Goal: Task Accomplishment & Management: Manage account settings

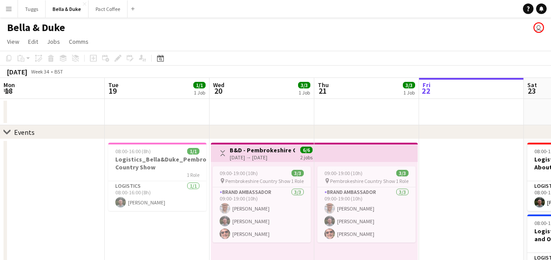
drag, startPoint x: 142, startPoint y: 113, endPoint x: 340, endPoint y: 112, distance: 198.1
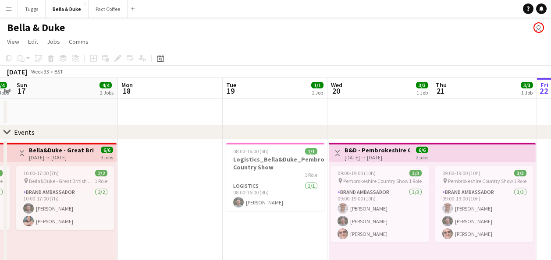
drag, startPoint x: 206, startPoint y: 111, endPoint x: 391, endPoint y: 104, distance: 185.9
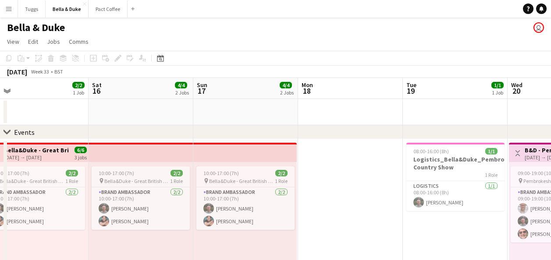
drag, startPoint x: 282, startPoint y: 113, endPoint x: 366, endPoint y: 113, distance: 84.6
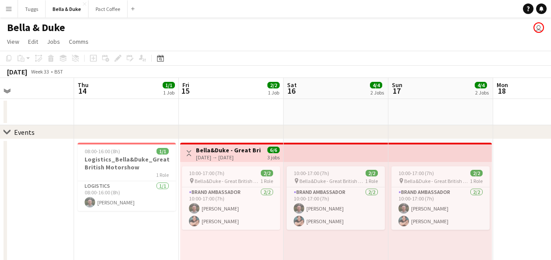
drag, startPoint x: 290, startPoint y: 113, endPoint x: 346, endPoint y: 114, distance: 56.1
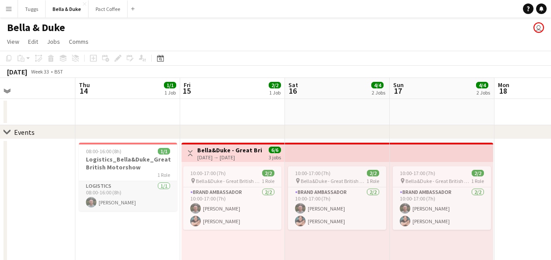
click at [117, 204] on app-card-role "Logistics [DATE] 08:00-16:00 (8h) [PERSON_NAME]" at bounding box center [128, 196] width 98 height 30
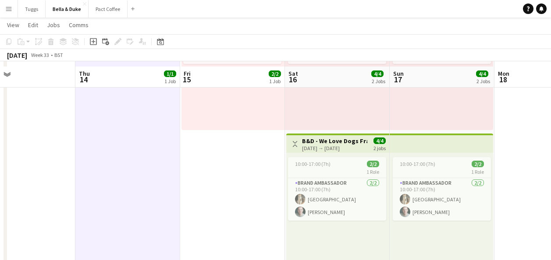
scroll to position [175, 0]
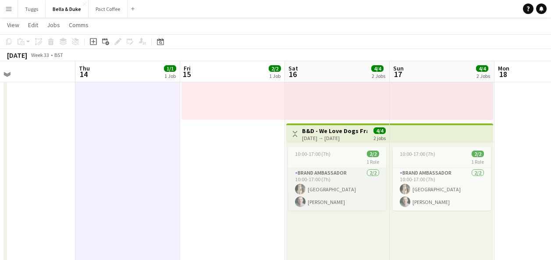
click at [333, 190] on app-card-role "Brand Ambassador [DATE] 10:00-17:00 (7h) [PERSON_NAME] [PERSON_NAME]" at bounding box center [337, 189] width 98 height 43
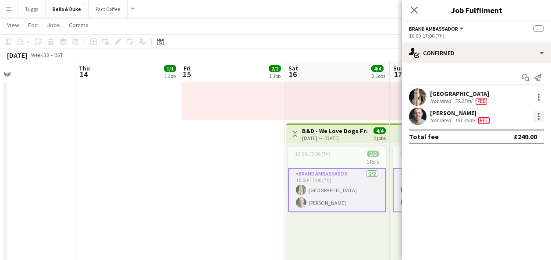
click at [543, 117] on div at bounding box center [538, 116] width 11 height 11
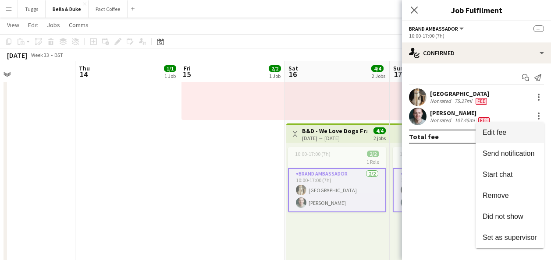
click at [513, 137] on button "Edit fee" at bounding box center [510, 132] width 68 height 21
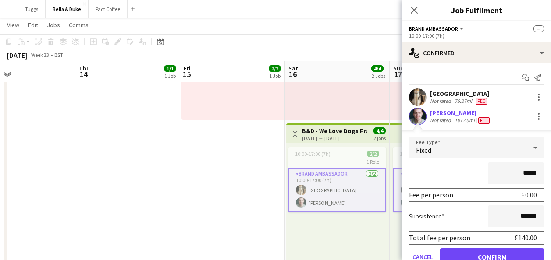
drag, startPoint x: 415, startPoint y: 10, endPoint x: 424, endPoint y: 2, distance: 12.7
click at [415, 11] on icon at bounding box center [414, 10] width 7 height 7
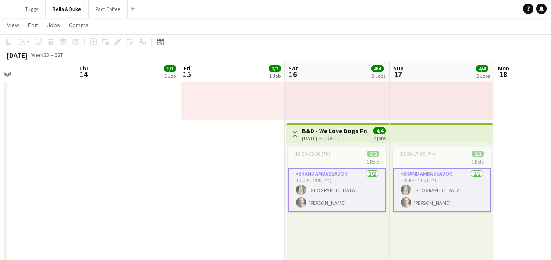
click at [343, 195] on app-card-role "Brand Ambassador [DATE] 10:00-17:00 (7h) [PERSON_NAME] [PERSON_NAME]" at bounding box center [337, 190] width 98 height 44
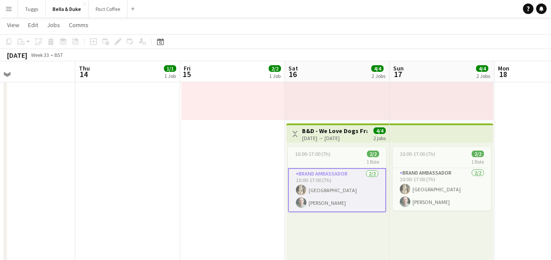
click at [343, 195] on app-card-role "Brand Ambassador [DATE] 10:00-17:00 (7h) [PERSON_NAME] [PERSON_NAME]" at bounding box center [337, 190] width 98 height 44
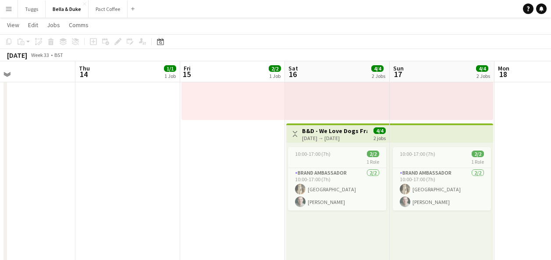
click at [250, 202] on app-date-cell "Toggle View Bella&Duke - Great British Motorshow [DATE] → [DATE] 6/6 3 jobs 10:…" at bounding box center [232, 200] width 105 height 474
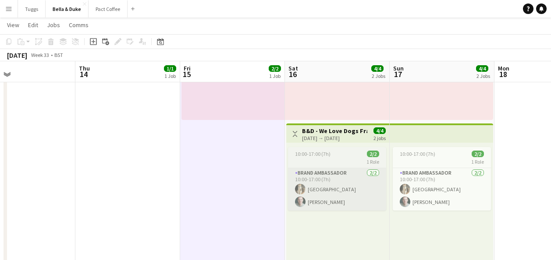
click at [325, 199] on app-card-role "Brand Ambassador [DATE] 10:00-17:00 (7h) [PERSON_NAME] [PERSON_NAME]" at bounding box center [337, 189] width 98 height 43
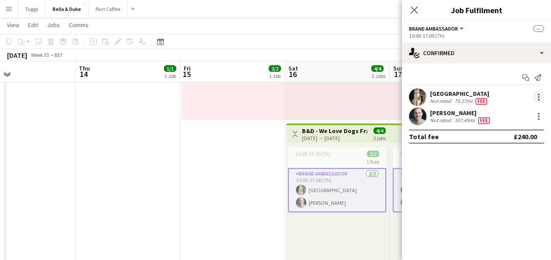
click at [541, 101] on div at bounding box center [538, 97] width 11 height 11
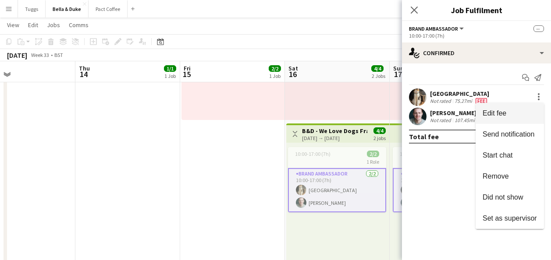
click at [501, 117] on button "Edit fee" at bounding box center [510, 113] width 68 height 21
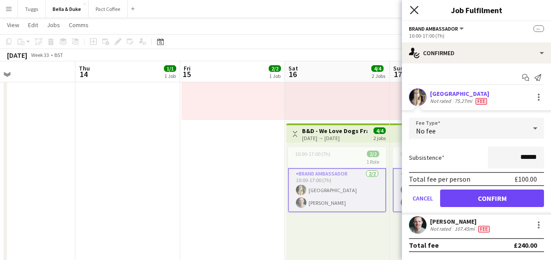
click at [416, 13] on icon at bounding box center [414, 10] width 8 height 8
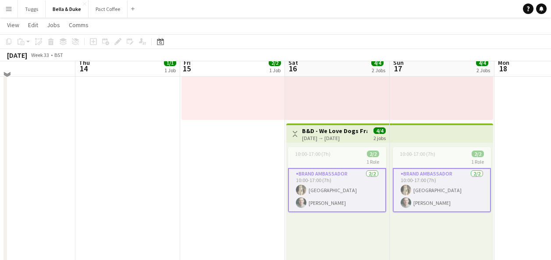
scroll to position [44, 0]
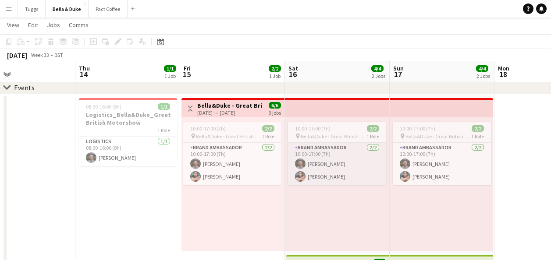
click at [333, 168] on app-card-role "Brand Ambassador [DATE] 10:00-17:00 (7h) [PERSON_NAME] [PERSON_NAME]" at bounding box center [337, 164] width 98 height 43
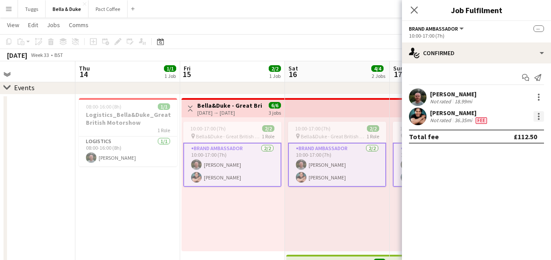
click at [538, 113] on div at bounding box center [538, 116] width 11 height 11
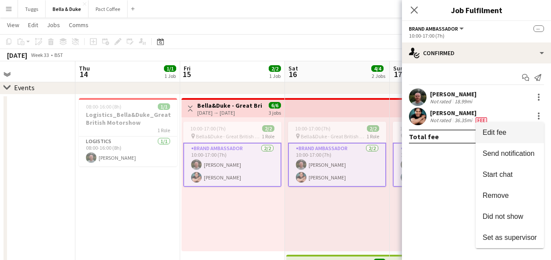
click at [519, 128] on button "Edit fee" at bounding box center [510, 132] width 68 height 21
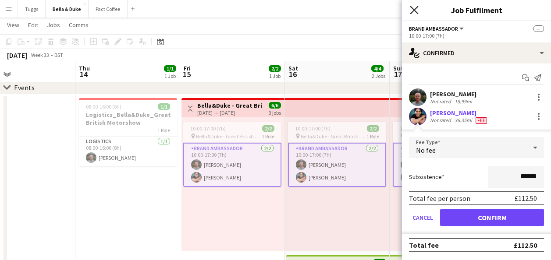
click at [412, 11] on icon at bounding box center [414, 10] width 8 height 8
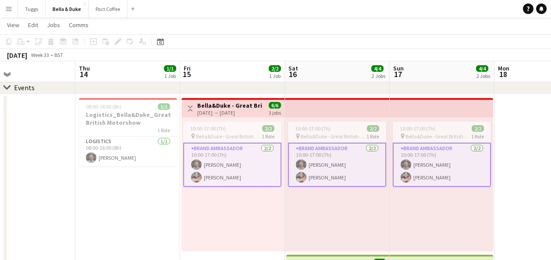
click at [398, 173] on app-card-role "Brand Ambassador [DATE] 10:00-17:00 (7h) [PERSON_NAME] [PERSON_NAME]" at bounding box center [442, 165] width 98 height 44
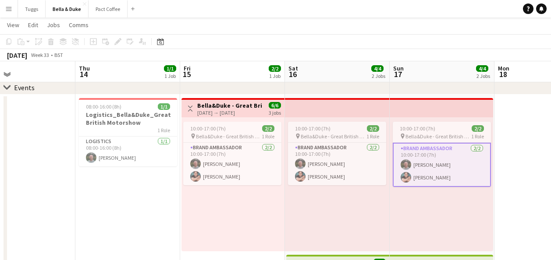
click at [425, 174] on app-card-role "Brand Ambassador [DATE] 10:00-17:00 (7h) [PERSON_NAME] [PERSON_NAME]" at bounding box center [442, 165] width 98 height 44
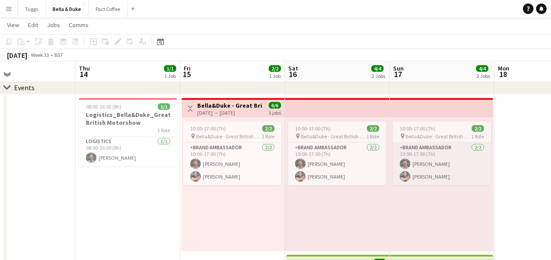
click at [425, 174] on app-card-role "Brand Ambassador [DATE] 10:00-17:00 (7h) [PERSON_NAME] [PERSON_NAME]" at bounding box center [442, 164] width 98 height 43
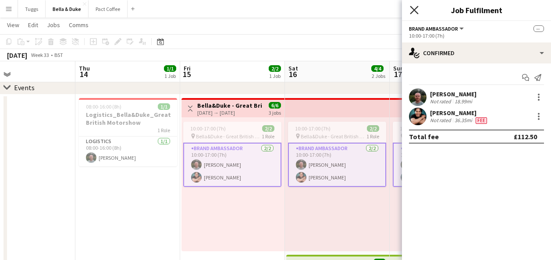
click at [415, 11] on icon at bounding box center [414, 10] width 8 height 8
